Goal: Information Seeking & Learning: Learn about a topic

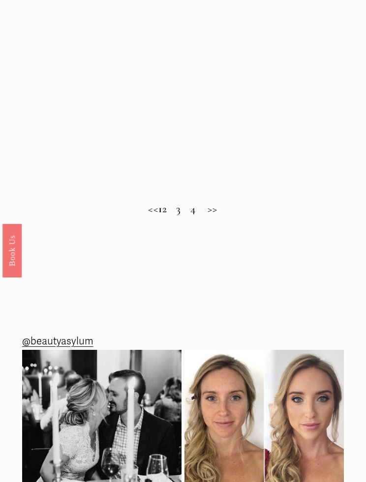
scroll to position [834, 0]
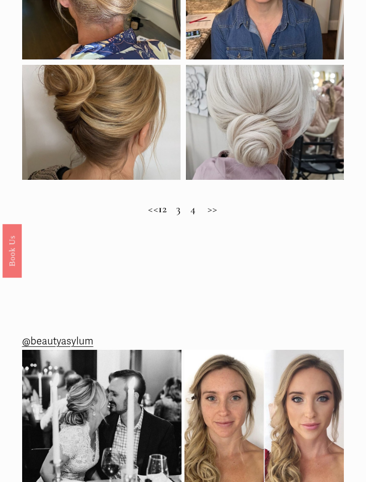
click at [170, 210] on h2 "<< 1 2 3 4 >>" at bounding box center [183, 209] width 322 height 13
click at [168, 215] on h2 "<< 1 2 3 4 >>" at bounding box center [183, 209] width 322 height 13
click at [175, 213] on h2 "<< 1 2 3 4 >>" at bounding box center [183, 209] width 322 height 13
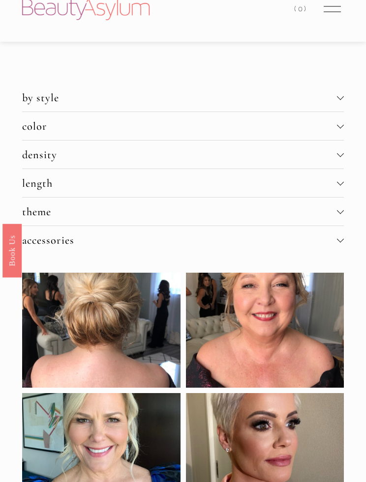
scroll to position [0, 0]
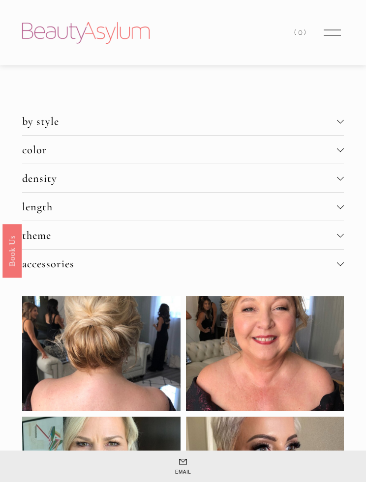
click at [29, 213] on span "length" at bounding box center [179, 206] width 315 height 13
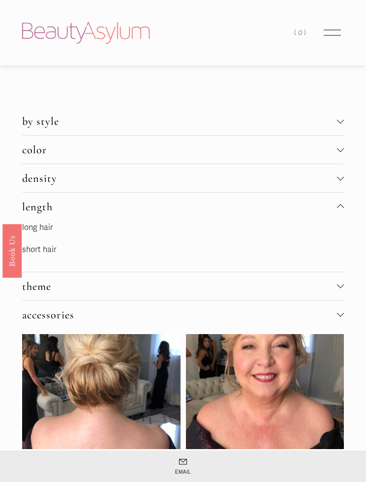
click at [35, 233] on link "long hair" at bounding box center [37, 228] width 31 height 10
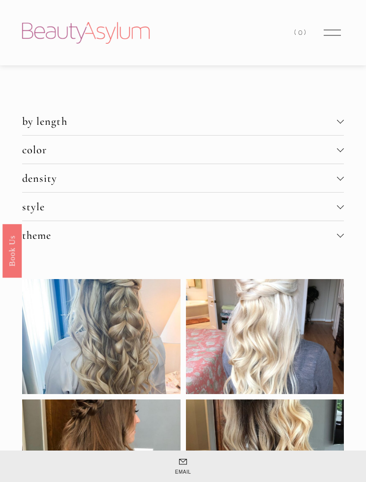
click at [34, 242] on span "theme" at bounding box center [179, 235] width 315 height 13
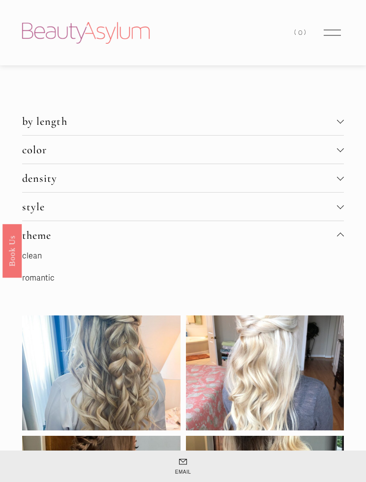
click at [38, 283] on link "romantic" at bounding box center [38, 278] width 32 height 10
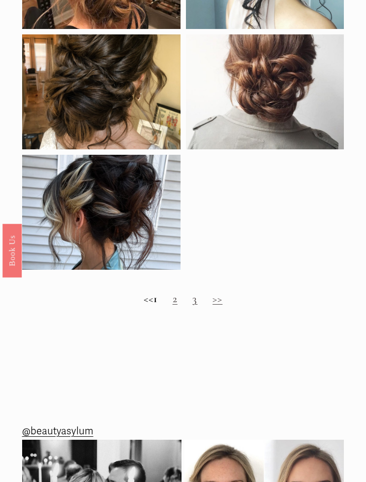
scroll to position [968, 0]
click at [178, 296] on link "2" at bounding box center [175, 298] width 5 height 13
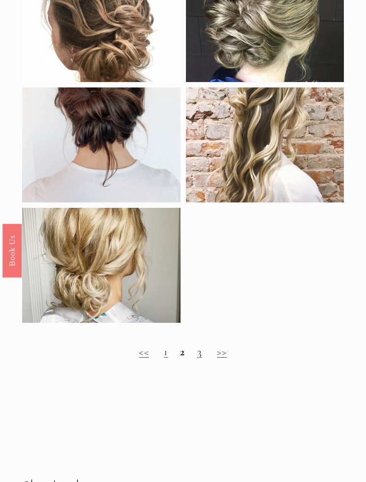
scroll to position [863, 0]
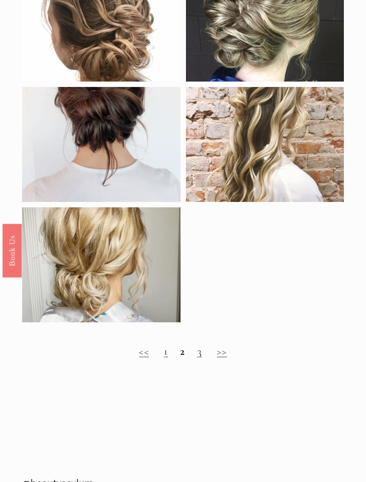
click at [197, 350] on link "3" at bounding box center [199, 351] width 5 height 13
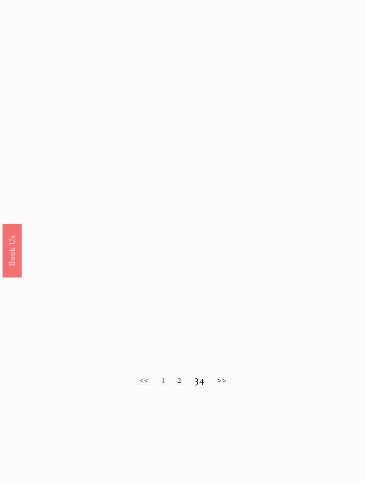
scroll to position [859, 0]
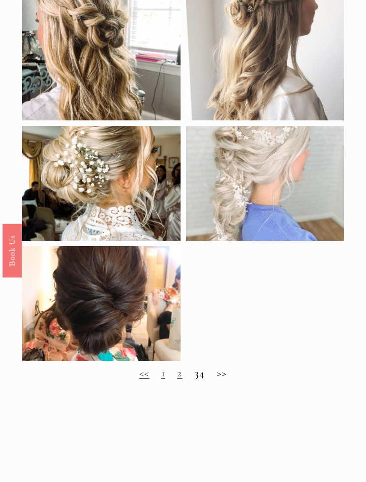
click at [207, 375] on h2 "<< 1 2 3 4 >>" at bounding box center [183, 373] width 322 height 13
click at [206, 376] on h2 "<< 1 2 3 4 >>" at bounding box center [183, 373] width 322 height 13
click at [189, 379] on h2 "<< 1 2 3 4 >>" at bounding box center [183, 373] width 322 height 13
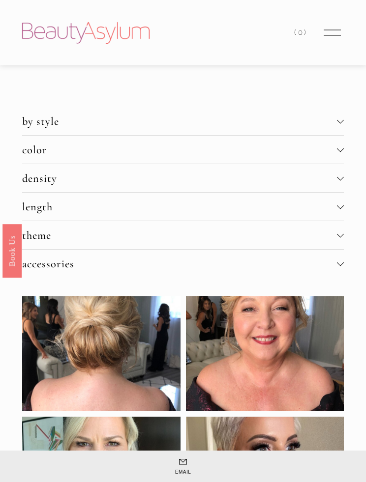
click at [31, 123] on span "by style" at bounding box center [179, 121] width 315 height 13
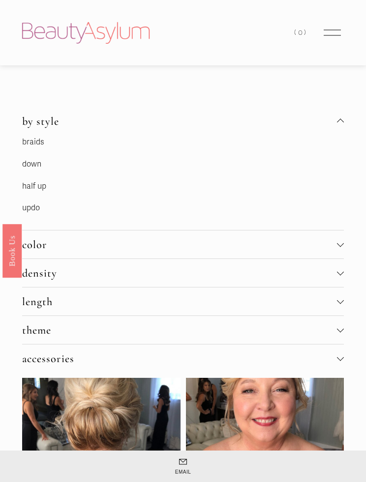
click at [26, 167] on link "down" at bounding box center [31, 164] width 19 height 10
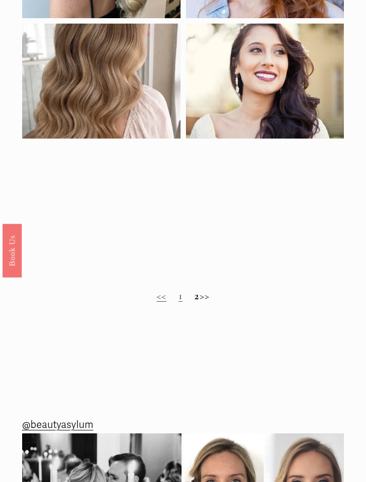
scroll to position [961, 0]
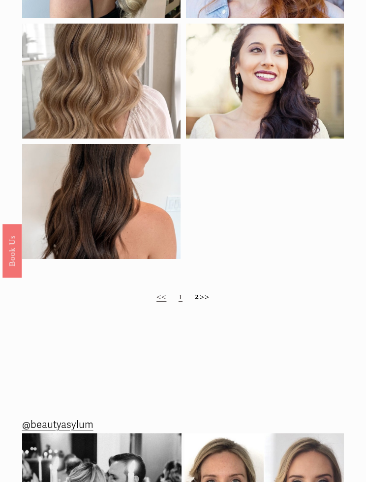
click at [187, 295] on h2 "<< 1 2 >>" at bounding box center [183, 296] width 322 height 13
click at [194, 298] on strong "2" at bounding box center [196, 295] width 5 height 13
click at [194, 300] on strong "2" at bounding box center [196, 295] width 5 height 13
click at [179, 301] on link "1" at bounding box center [181, 295] width 4 height 13
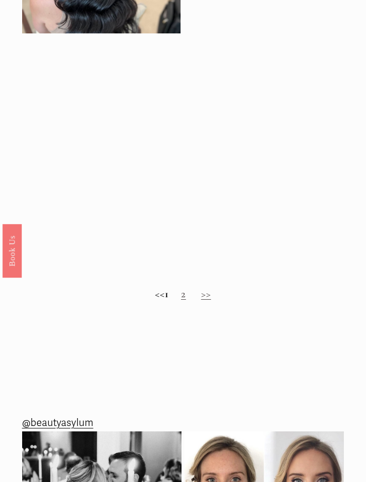
scroll to position [896, 0]
